Goal: Communication & Community: Answer question/provide support

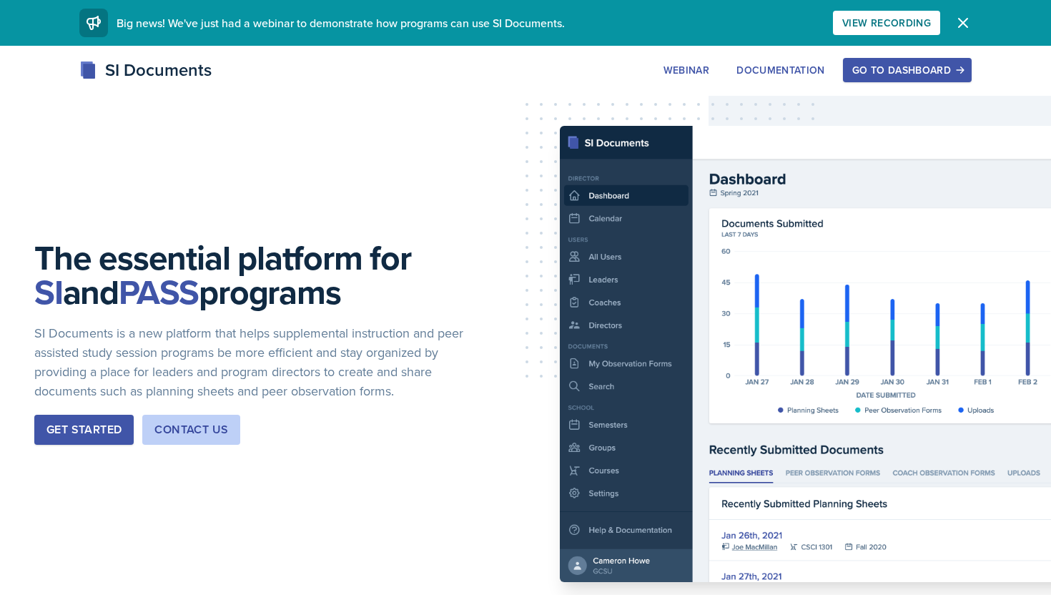
click at [948, 64] on div "Go to Dashboard" at bounding box center [907, 69] width 110 height 11
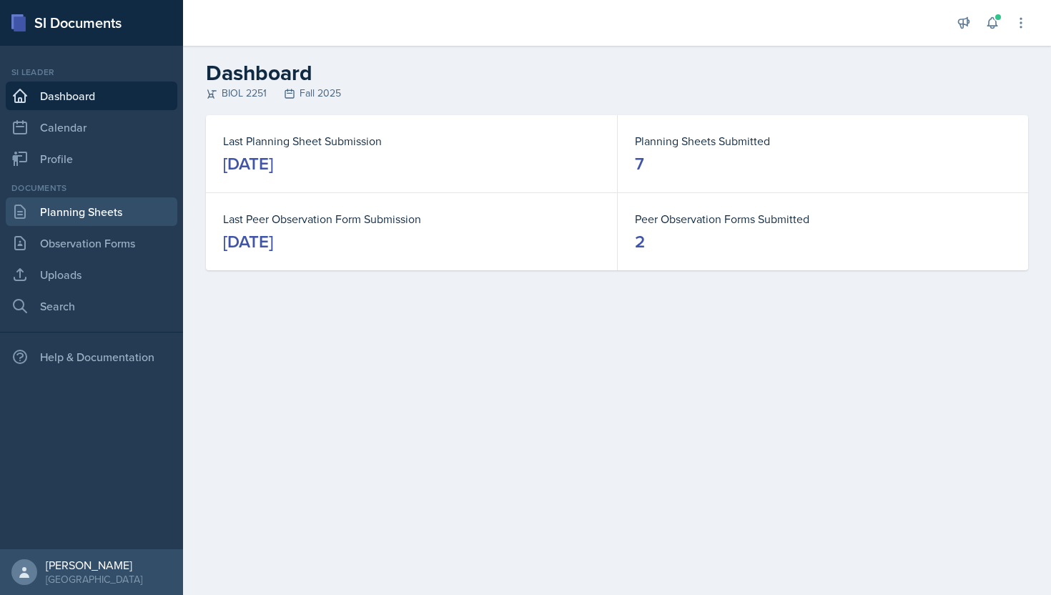
click at [124, 206] on link "Planning Sheets" at bounding box center [92, 211] width 172 height 29
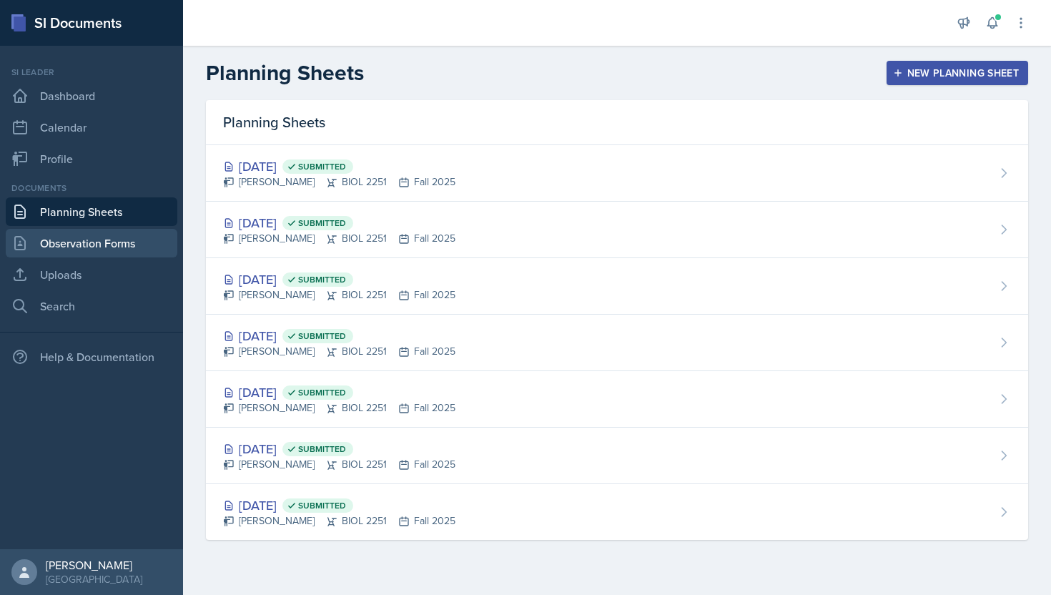
click at [80, 247] on link "Observation Forms" at bounding box center [92, 243] width 172 height 29
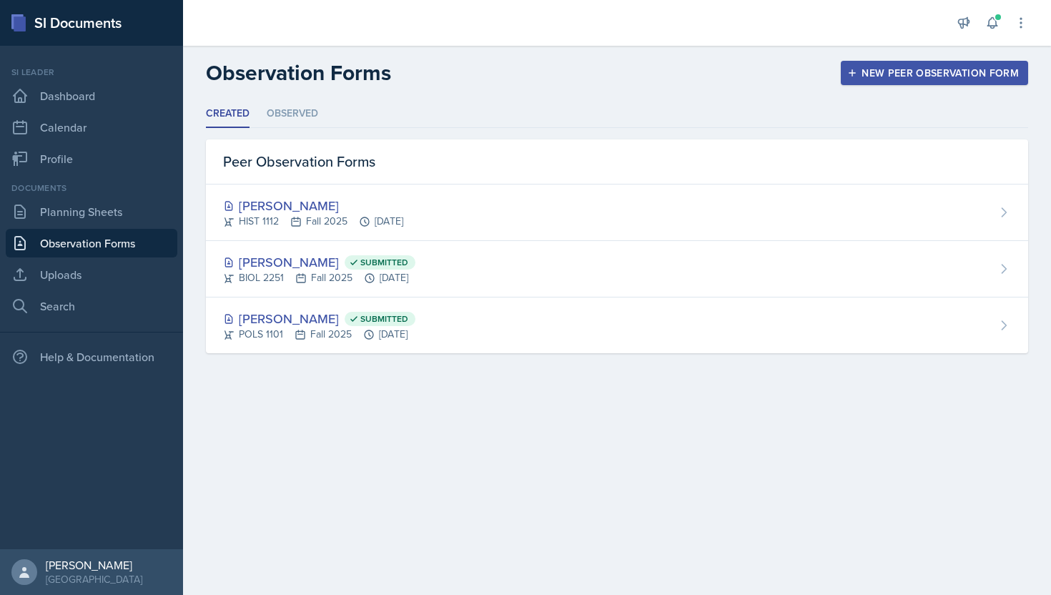
click at [100, 196] on div "Documents Planning Sheets Observation Forms Uploads Search" at bounding box center [92, 251] width 172 height 139
click at [102, 208] on link "Planning Sheets" at bounding box center [92, 211] width 172 height 29
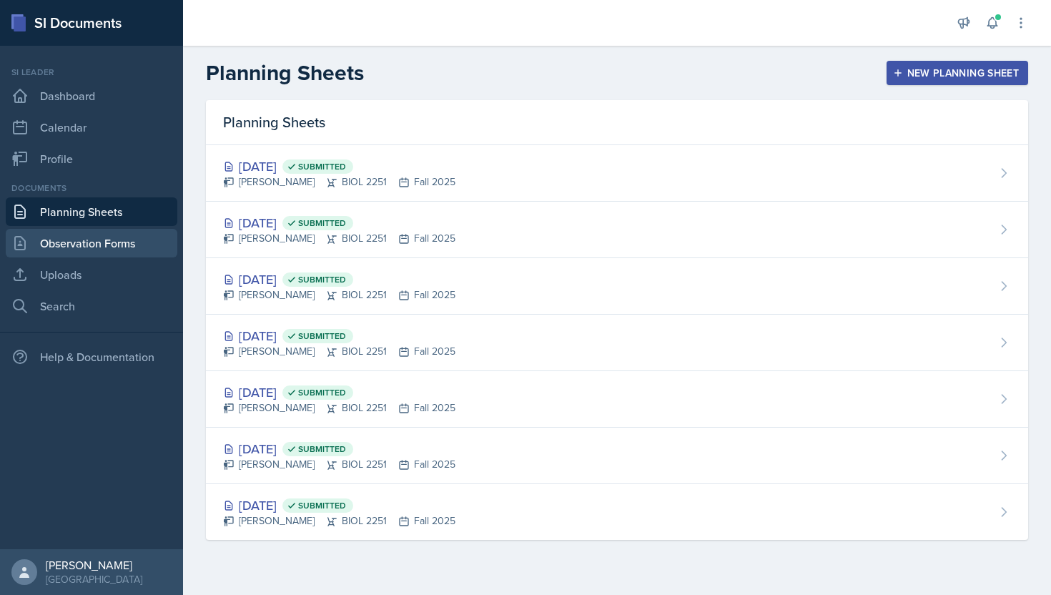
click at [94, 251] on link "Observation Forms" at bounding box center [92, 243] width 172 height 29
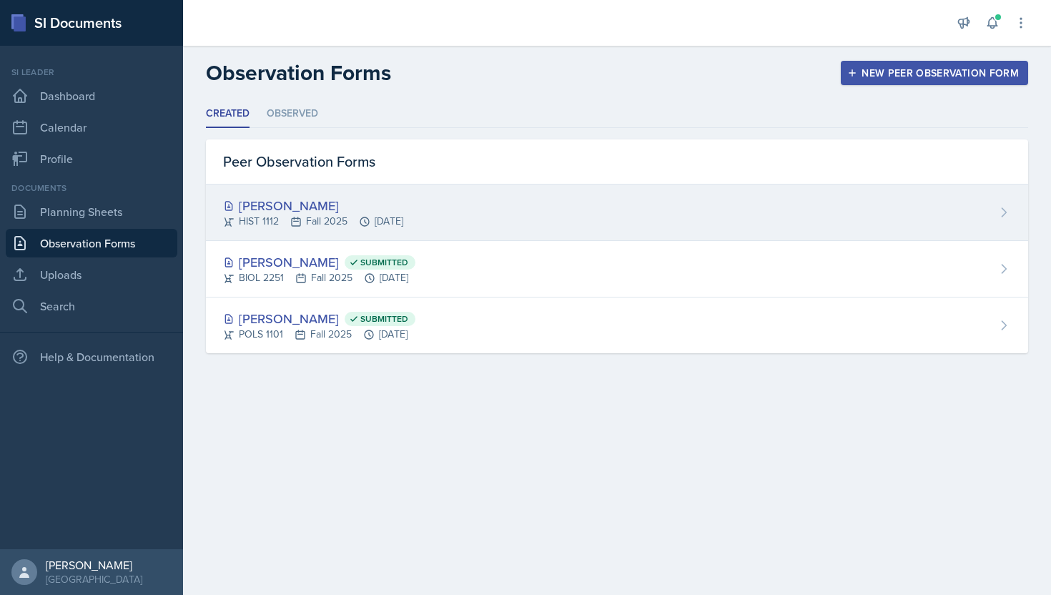
click at [481, 226] on div "[PERSON_NAME] HIST 1112 Fall 2025 [DATE]" at bounding box center [617, 212] width 822 height 56
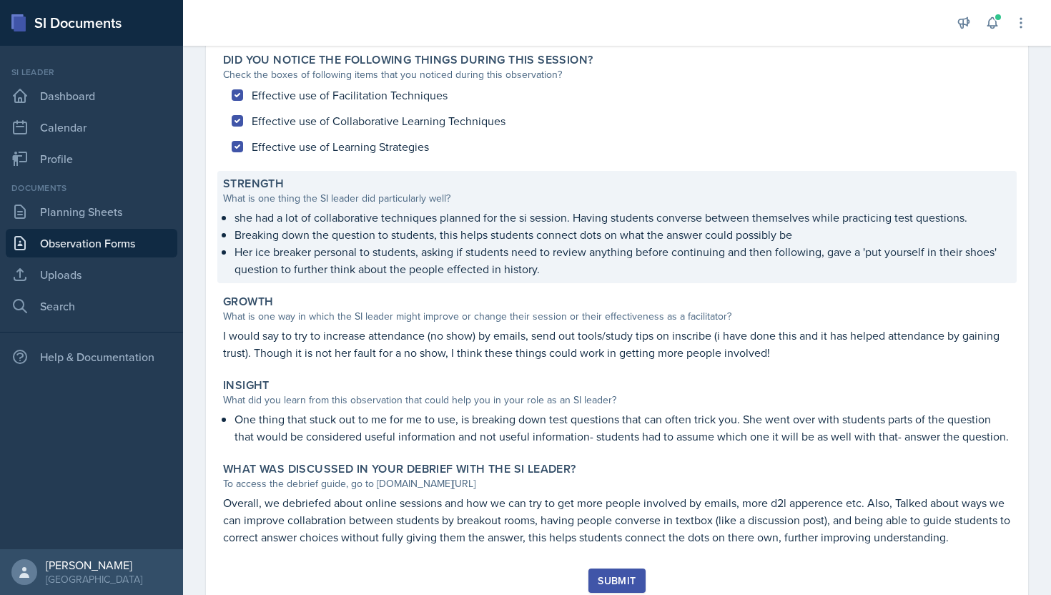
scroll to position [183, 0]
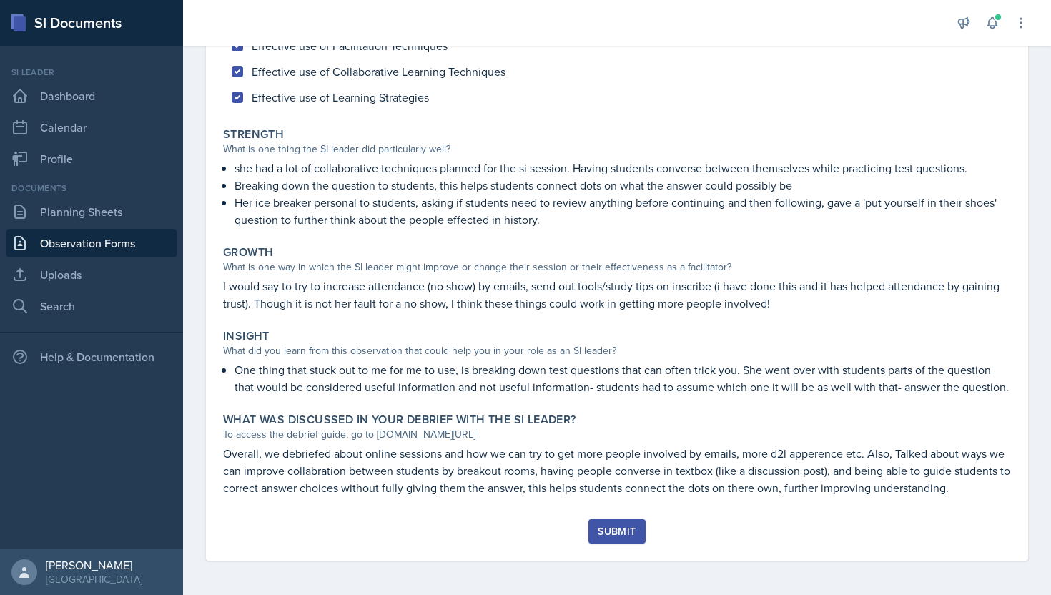
click at [620, 526] on div "Submit" at bounding box center [617, 531] width 38 height 11
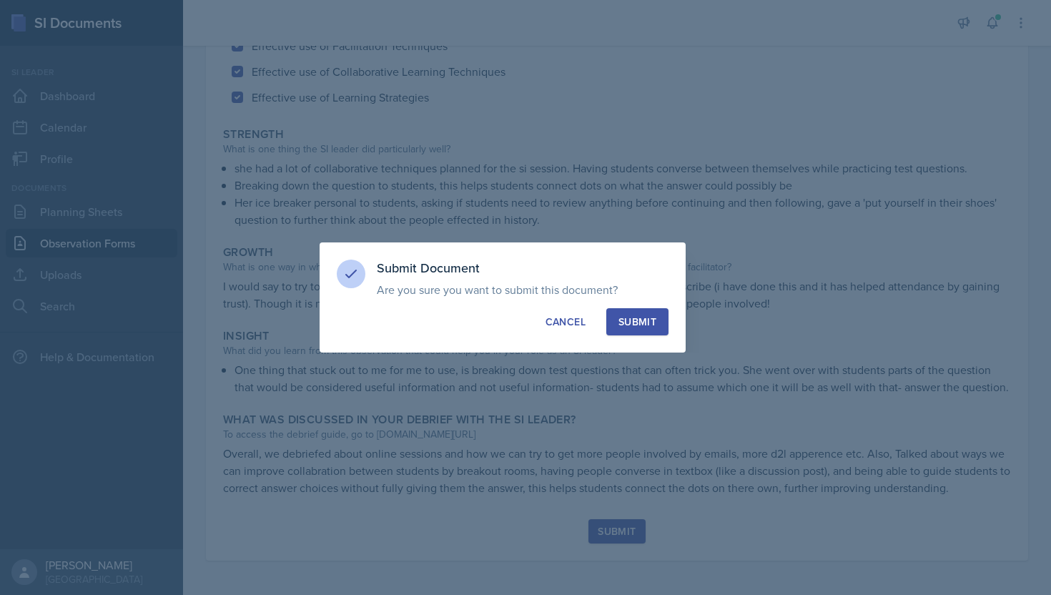
click at [639, 333] on button "Submit" at bounding box center [637, 321] width 62 height 27
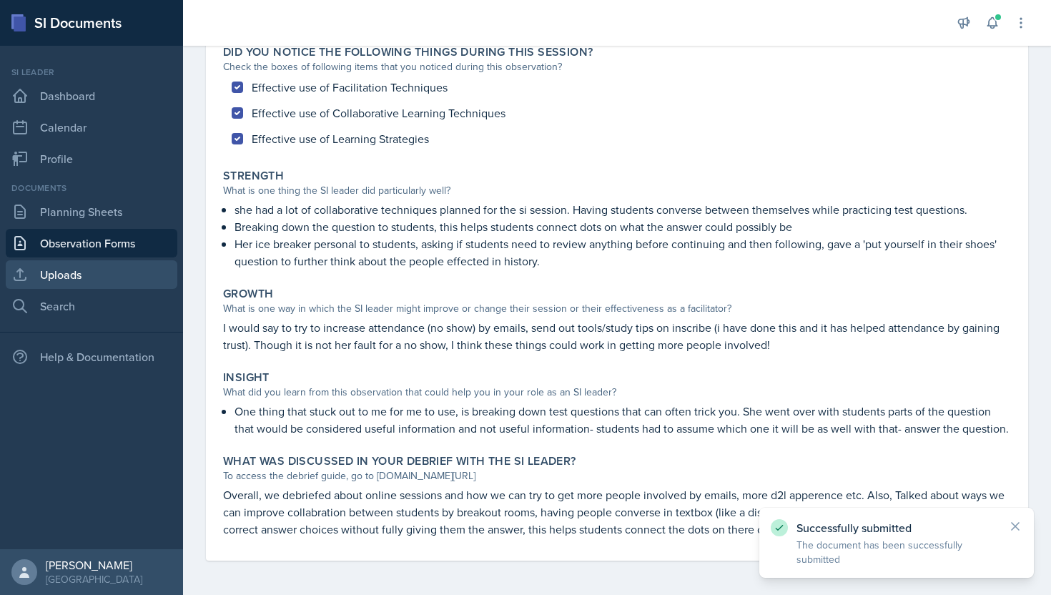
click at [124, 263] on link "Uploads" at bounding box center [92, 274] width 172 height 29
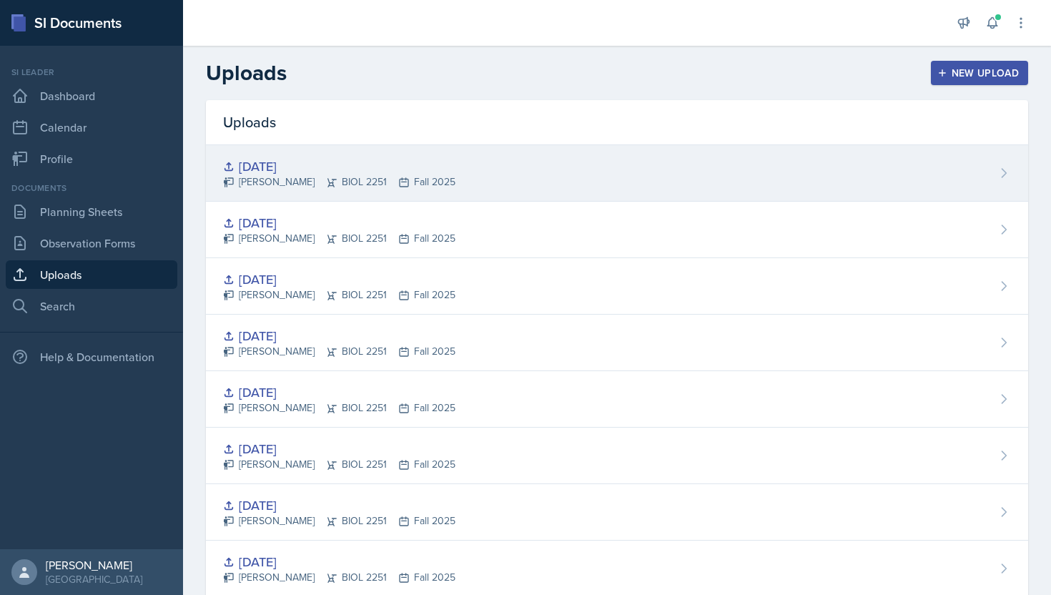
click at [341, 189] on div "[PERSON_NAME] BIOL 2251 Fall 2025" at bounding box center [339, 181] width 232 height 15
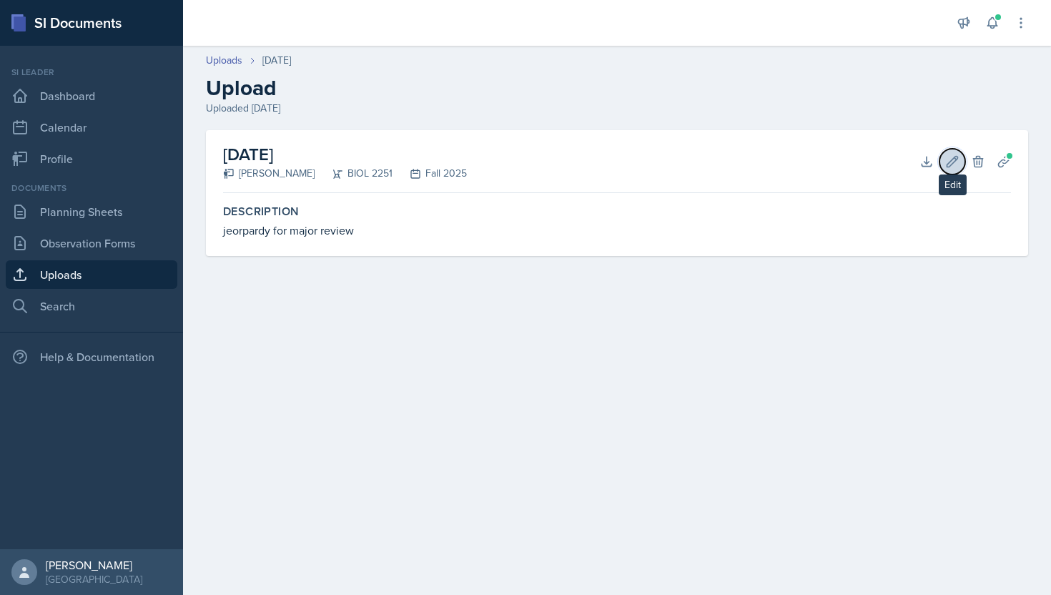
click at [950, 160] on icon at bounding box center [952, 161] width 14 height 14
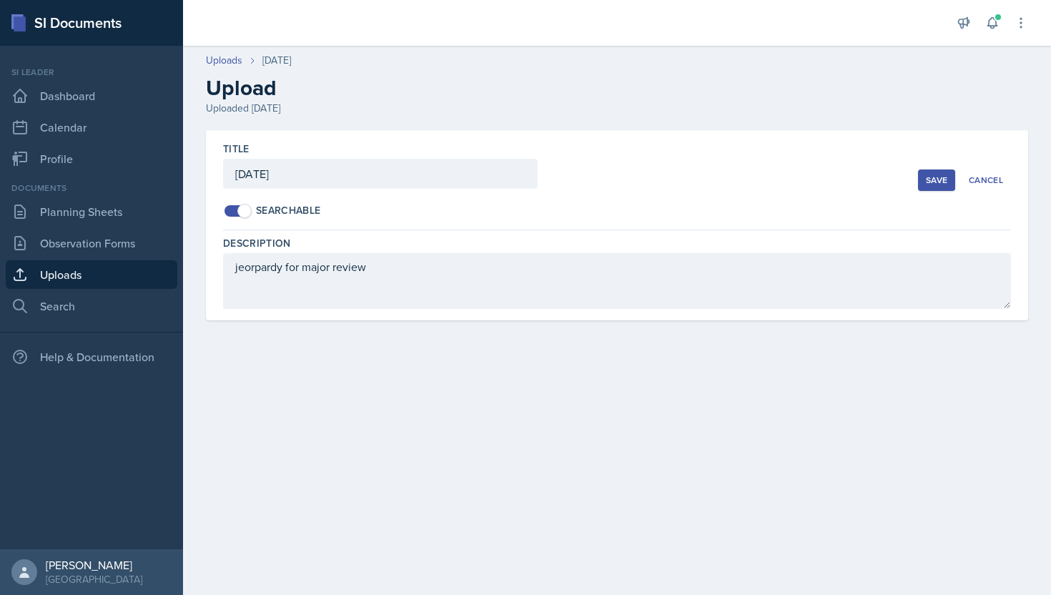
click at [942, 179] on div "Save" at bounding box center [936, 179] width 21 height 11
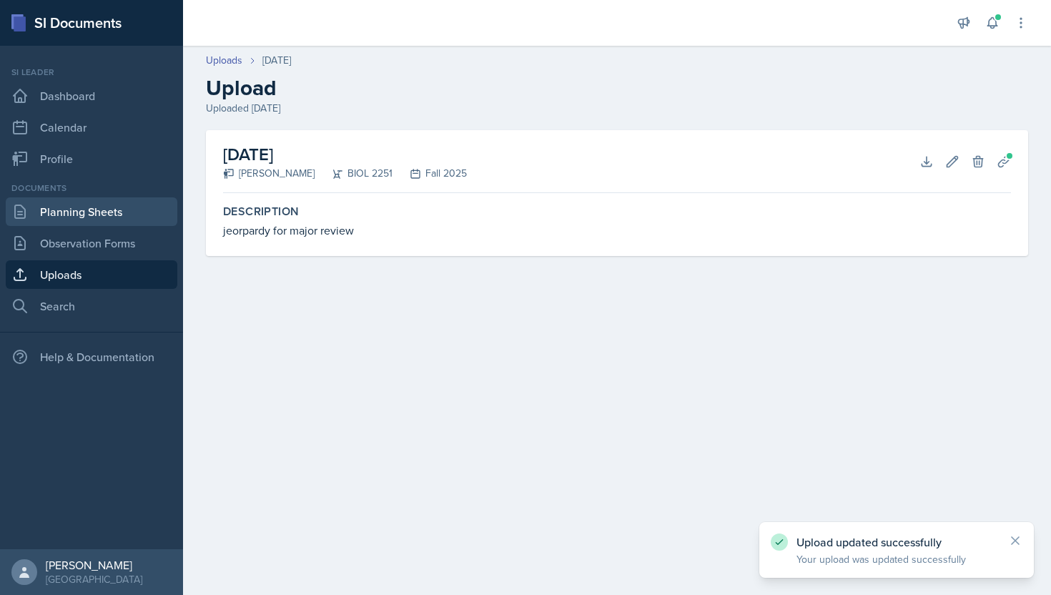
click at [89, 210] on link "Planning Sheets" at bounding box center [92, 211] width 172 height 29
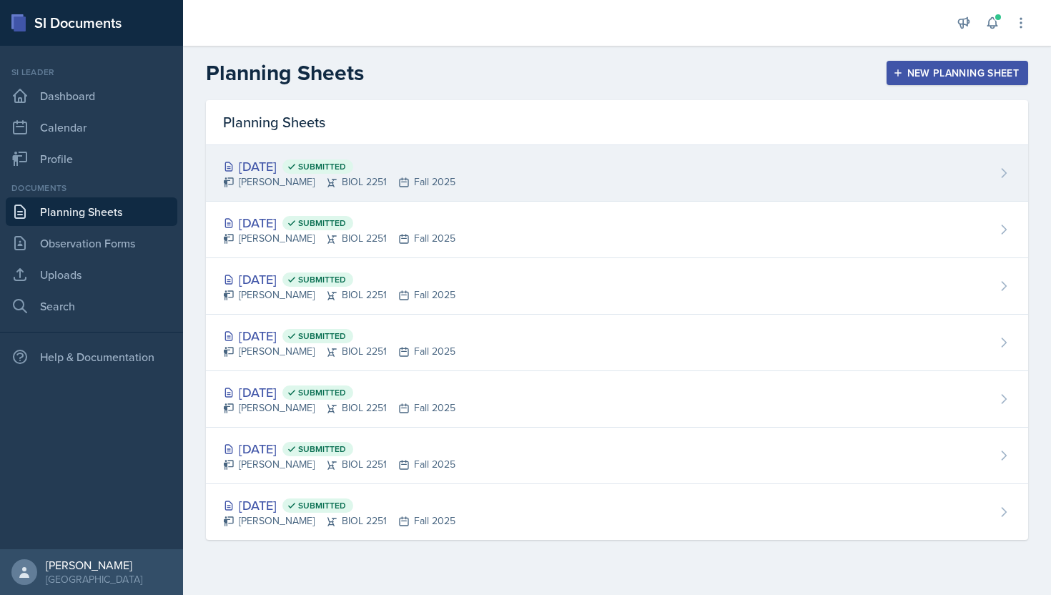
click at [404, 178] on div "[PERSON_NAME] BIOL 2251 Fall 2025" at bounding box center [339, 181] width 232 height 15
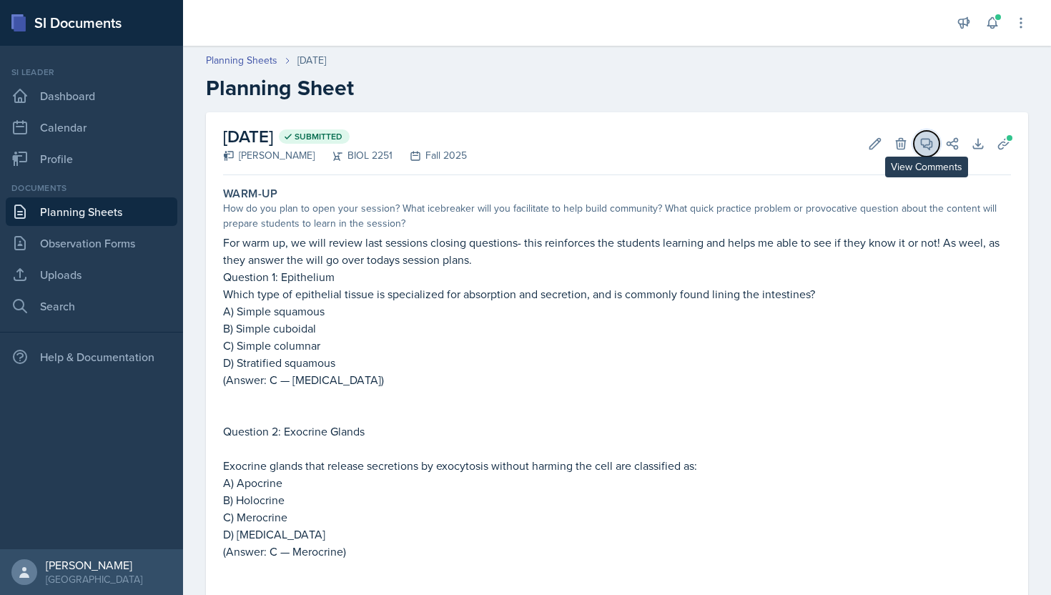
click at [923, 139] on icon at bounding box center [927, 144] width 14 height 14
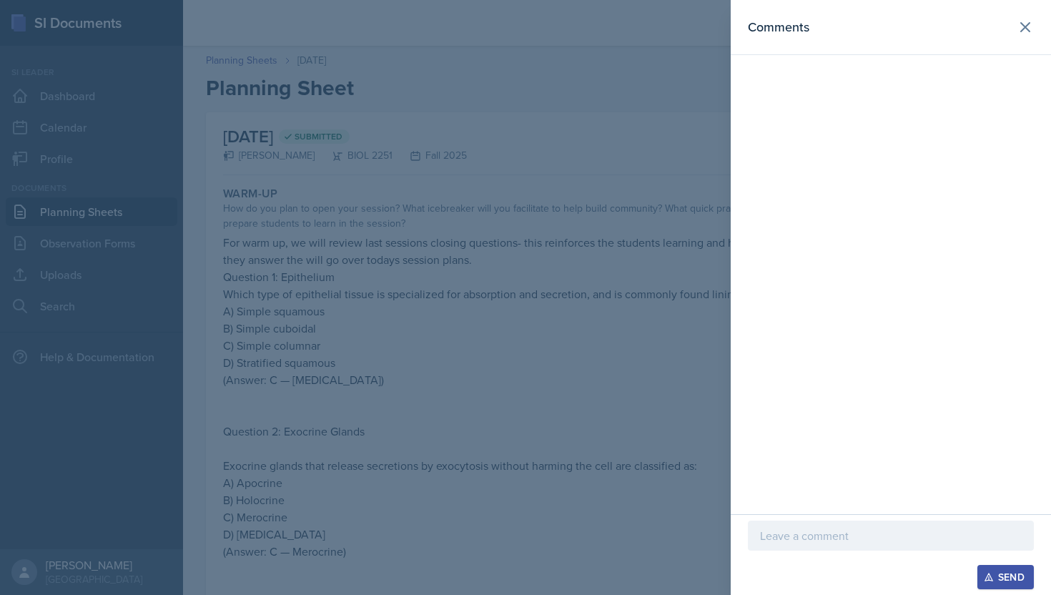
click at [793, 537] on p at bounding box center [891, 535] width 262 height 17
click at [868, 280] on div "Comments" at bounding box center [891, 244] width 320 height 489
click at [1020, 31] on icon at bounding box center [1025, 27] width 17 height 17
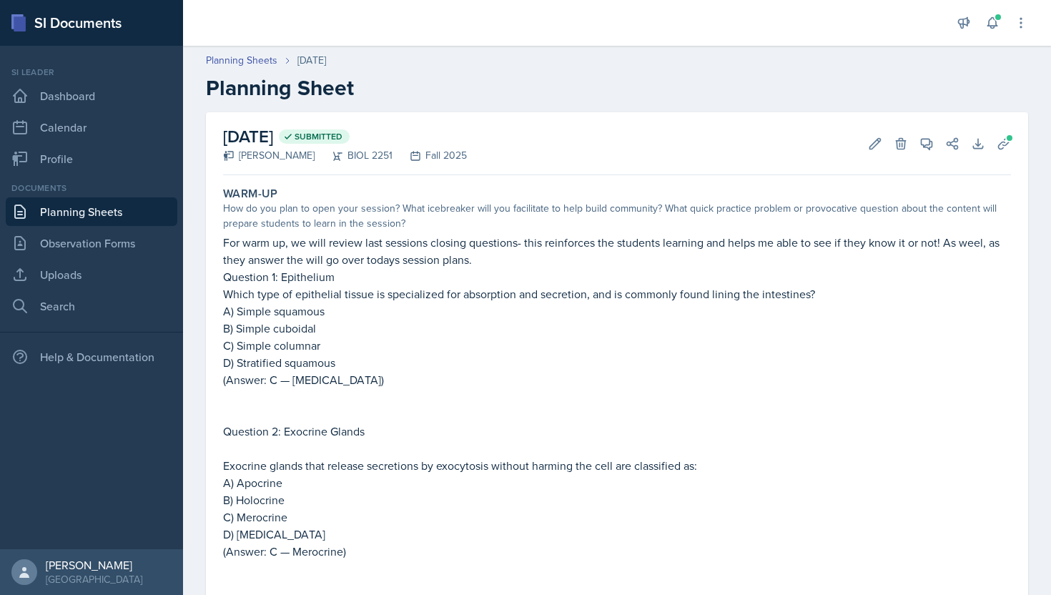
click at [85, 202] on link "Planning Sheets" at bounding box center [92, 211] width 172 height 29
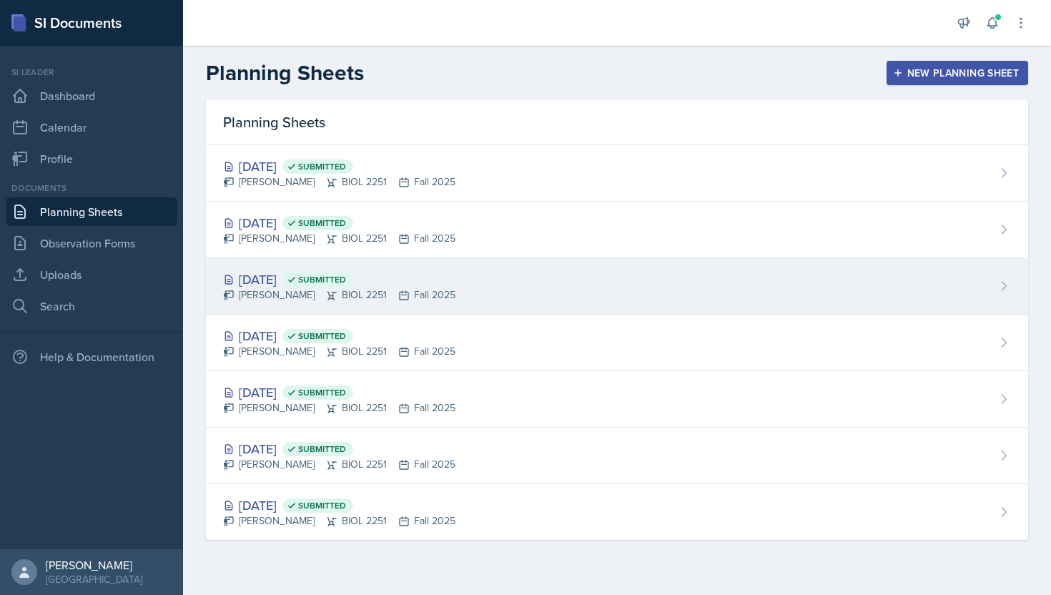
click at [300, 287] on div "[PERSON_NAME] BIOL 2251 Fall 2025" at bounding box center [339, 294] width 232 height 15
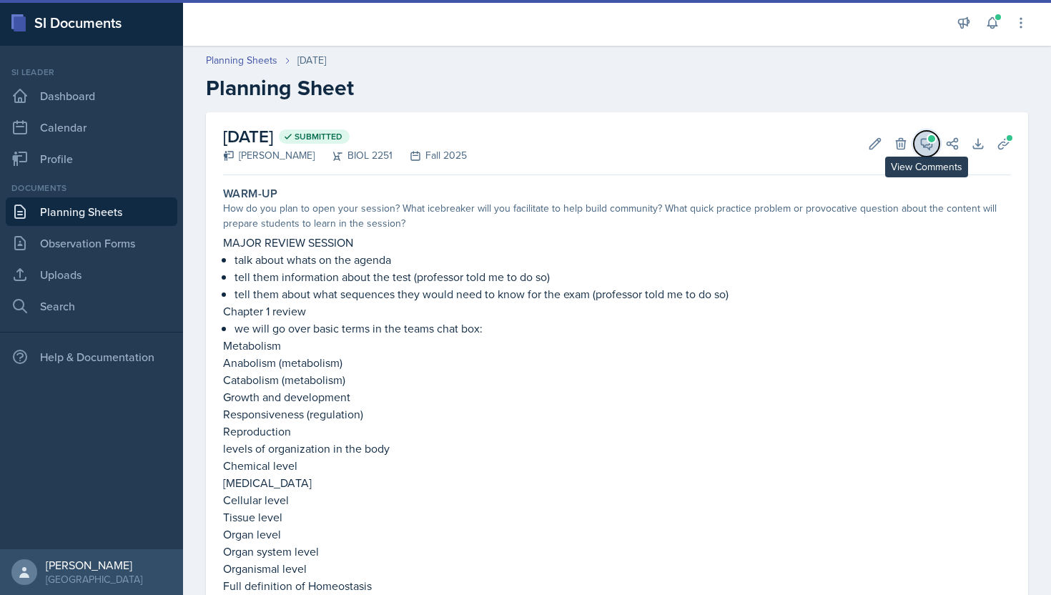
click at [928, 152] on button "View Comments" at bounding box center [927, 144] width 26 height 26
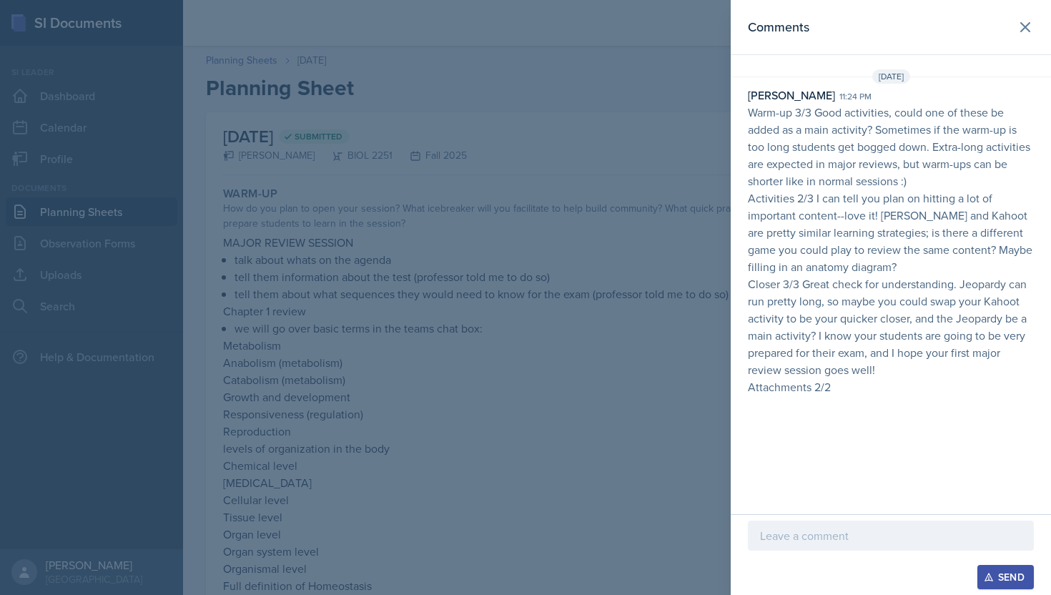
click at [804, 544] on div at bounding box center [891, 536] width 286 height 30
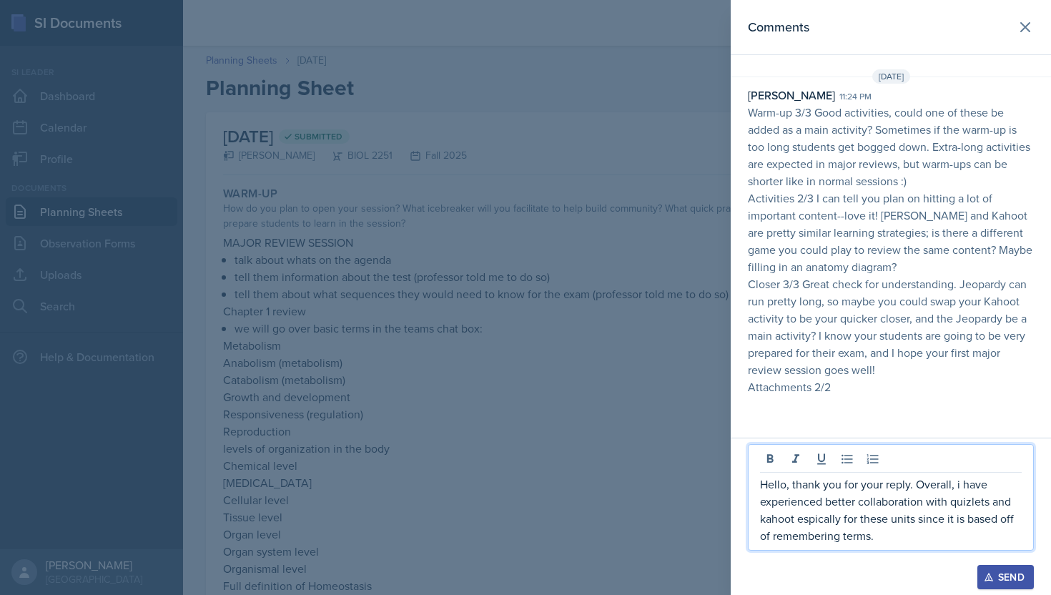
click at [822, 516] on p "Hello, thank you for your reply. Overall, i have experienced better collaborati…" at bounding box center [891, 510] width 262 height 69
click at [924, 541] on p "Hello, thank you for your reply. Overall, i have experienced better collaborati…" at bounding box center [891, 510] width 262 height 69
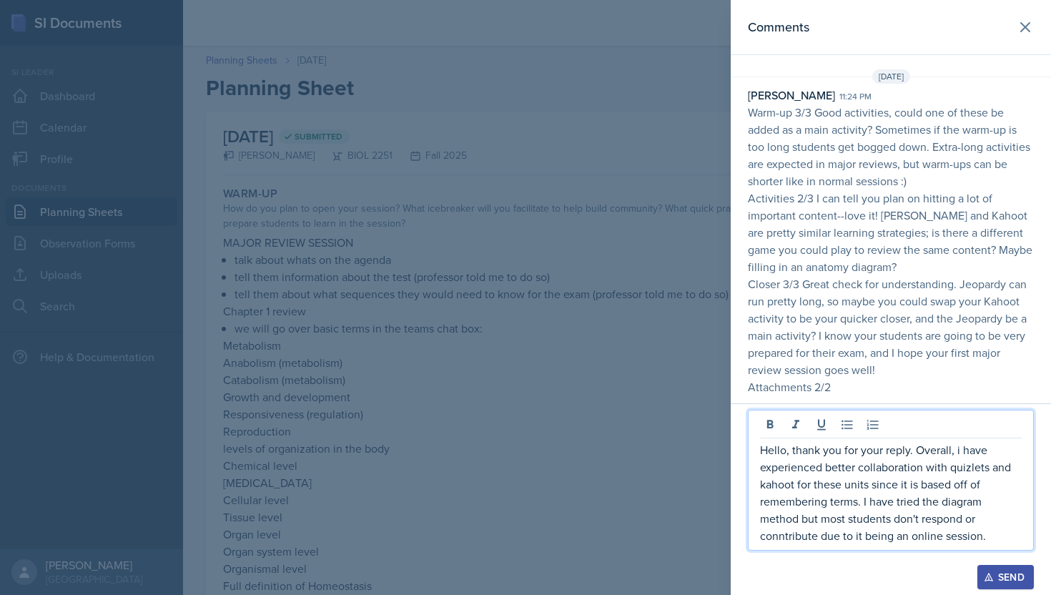
click at [779, 536] on p "Hello, thank you for your reply. Overall, i have experienced better collaborati…" at bounding box center [891, 492] width 262 height 103
click at [990, 532] on p "Hello, thank you for your reply. Overall, i have experienced better collaborati…" at bounding box center [891, 492] width 262 height 103
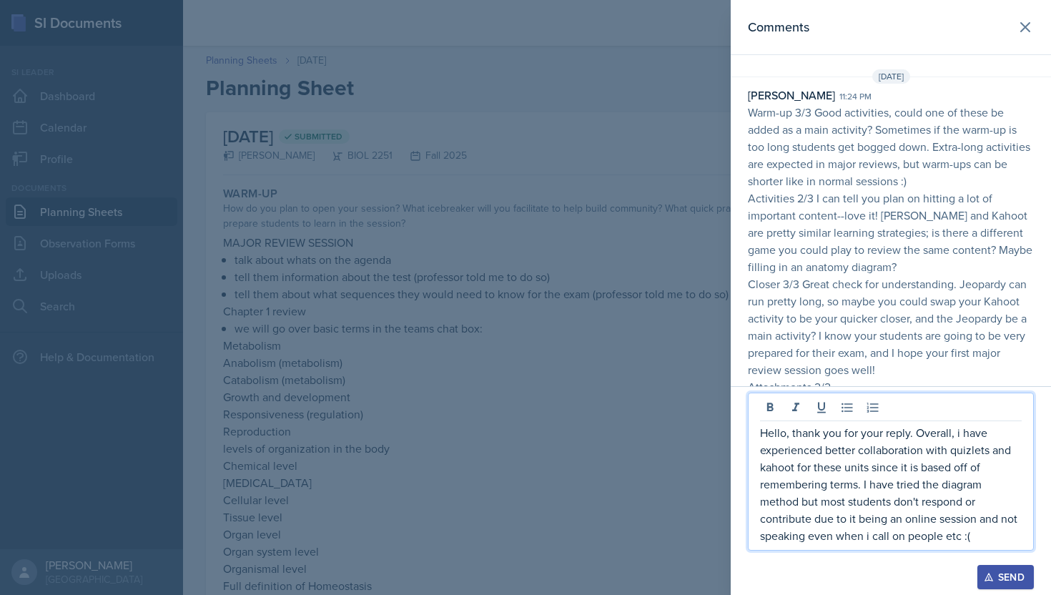
scroll to position [15, 0]
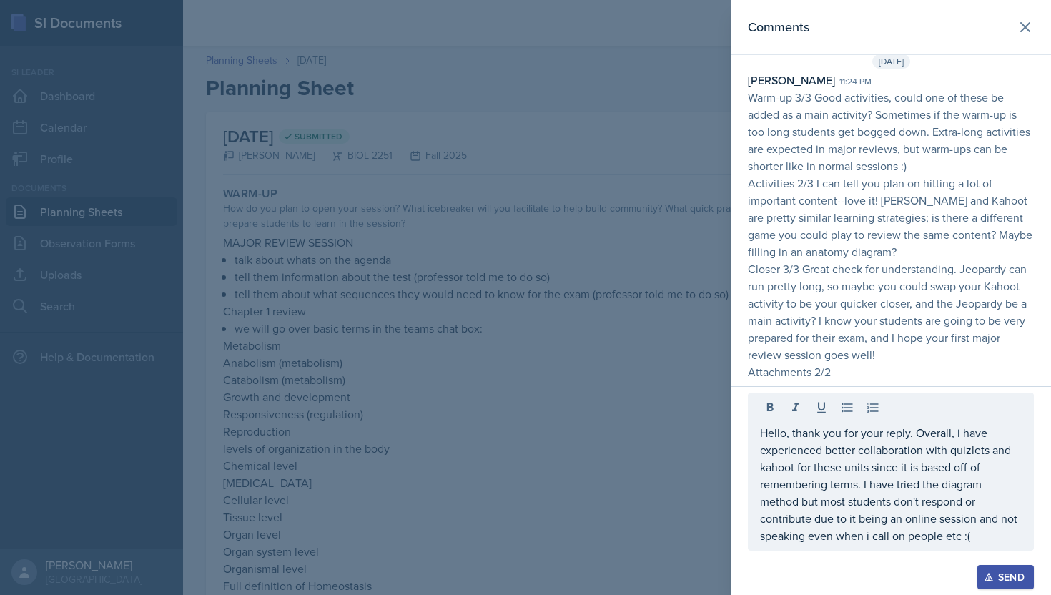
click at [1020, 575] on div "Send" at bounding box center [1006, 576] width 38 height 11
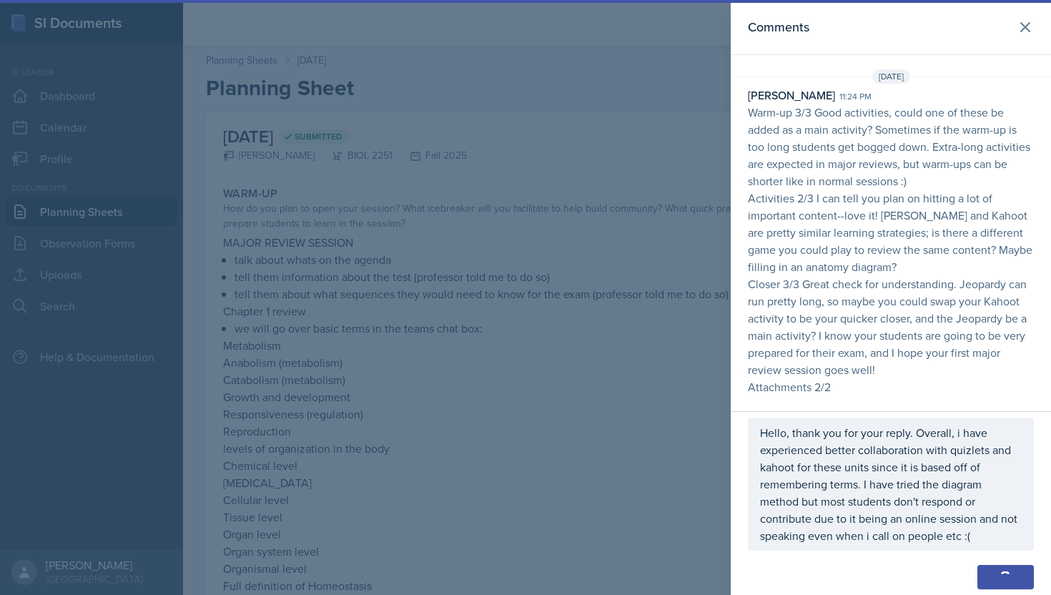
scroll to position [44, 0]
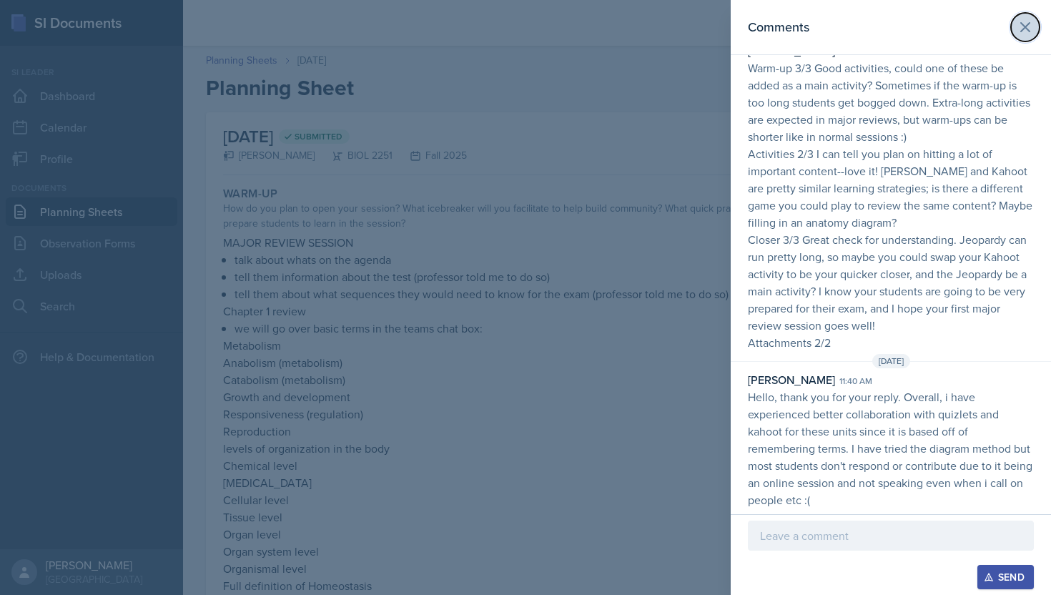
click at [1019, 33] on icon at bounding box center [1025, 27] width 17 height 17
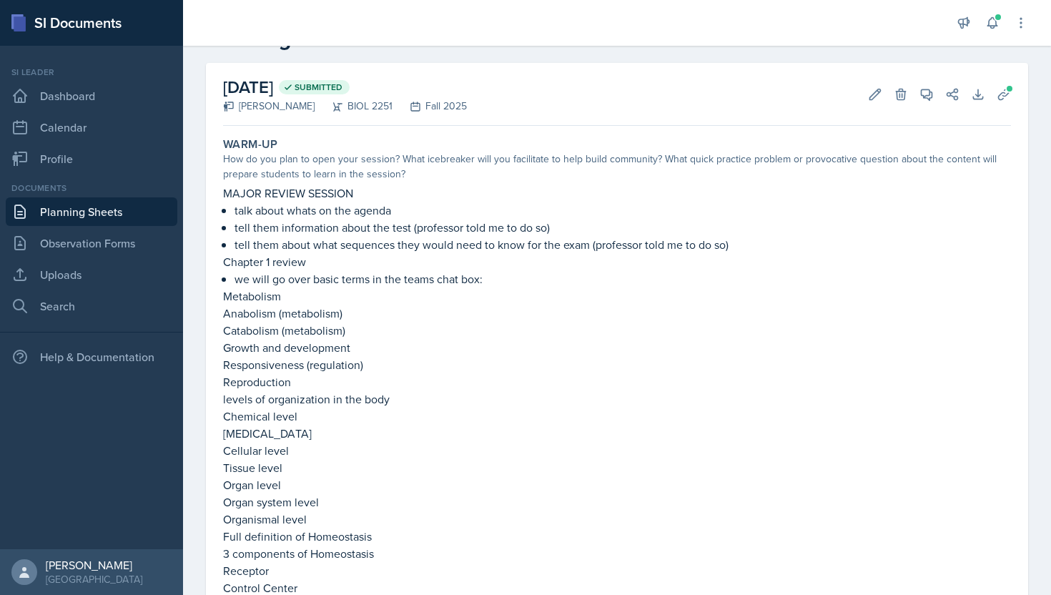
scroll to position [0, 0]
